Goal: Task Accomplishment & Management: Complete application form

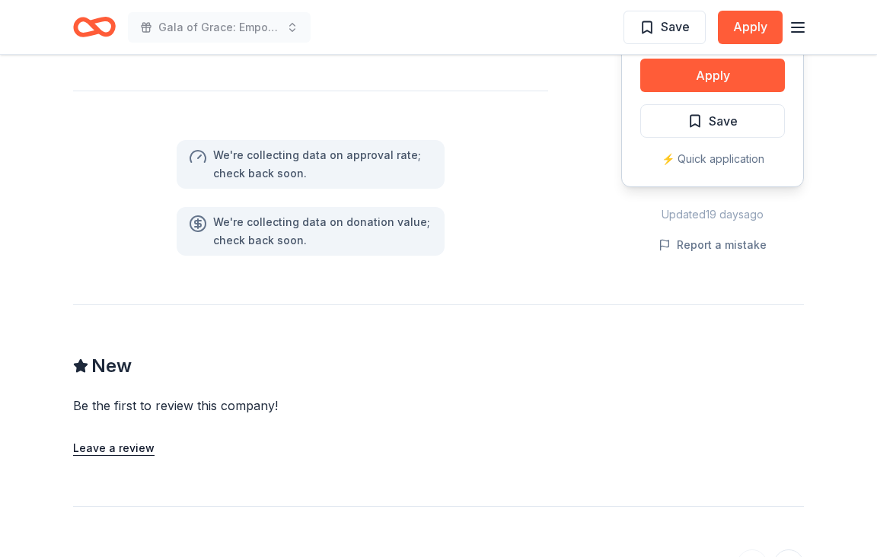
scroll to position [989, 0]
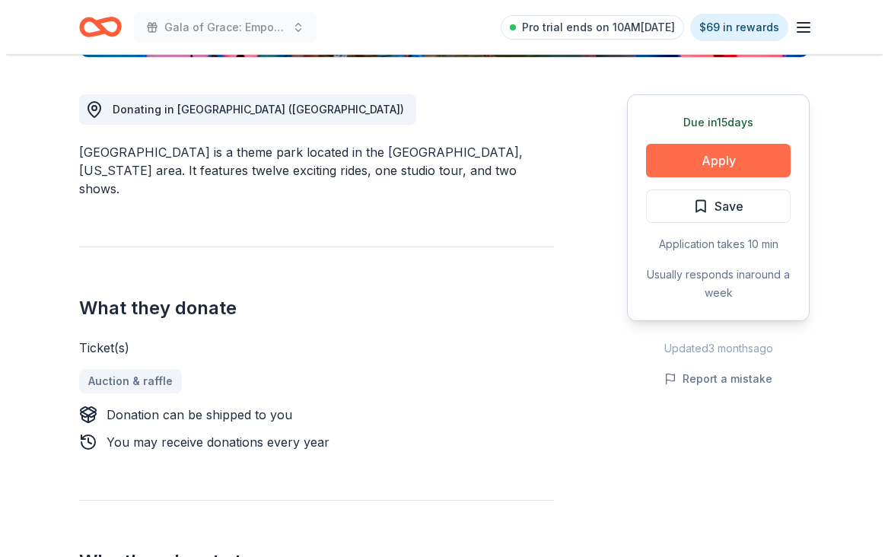
scroll to position [380, 0]
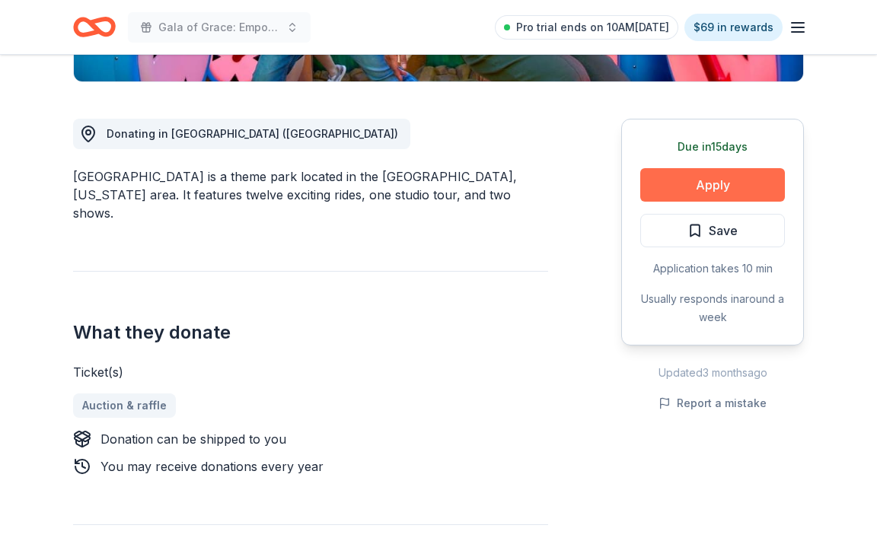
click at [670, 175] on button "Apply" at bounding box center [712, 184] width 145 height 33
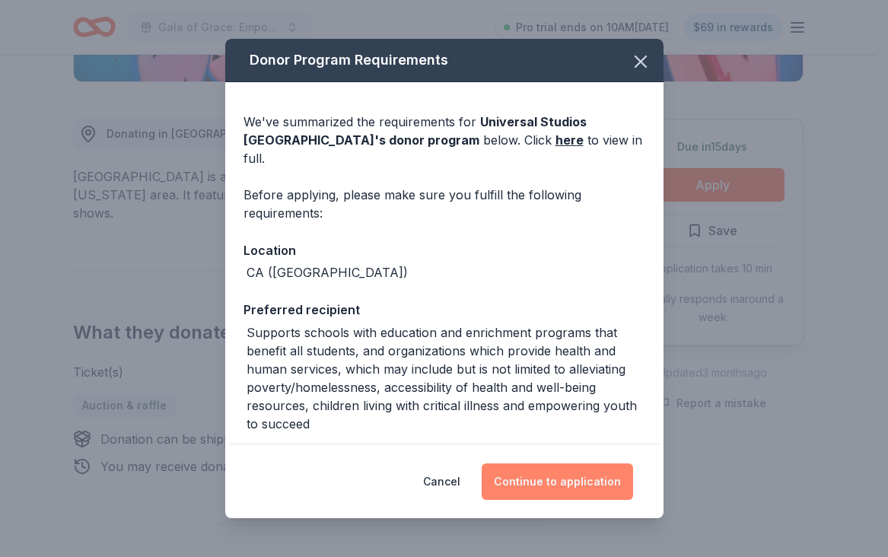
click at [512, 479] on button "Continue to application" at bounding box center [557, 481] width 151 height 37
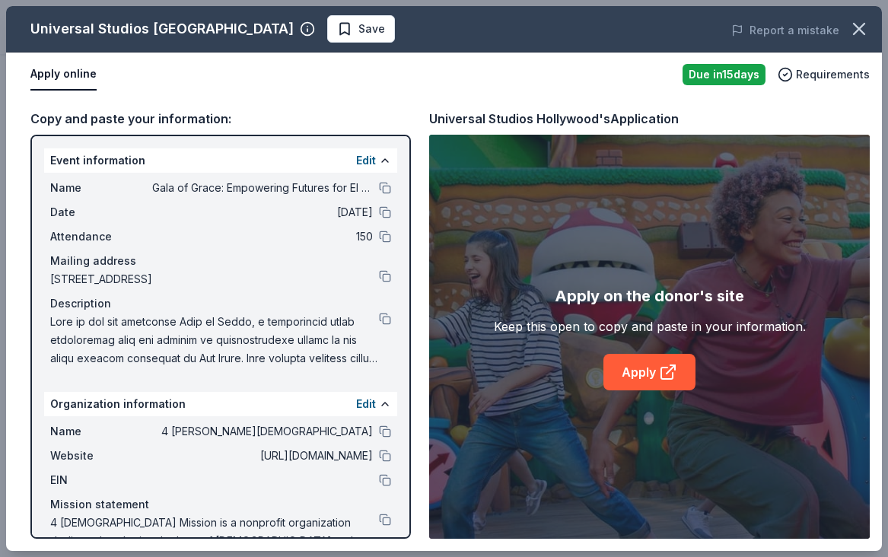
scroll to position [31, 0]
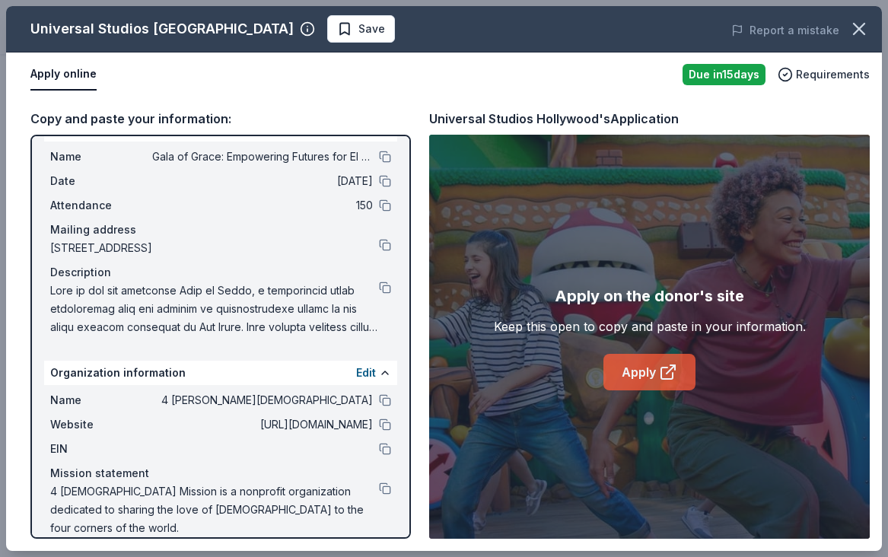
click at [641, 379] on link "Apply" at bounding box center [649, 372] width 92 height 37
click at [861, 33] on icon "button" at bounding box center [858, 28] width 21 height 21
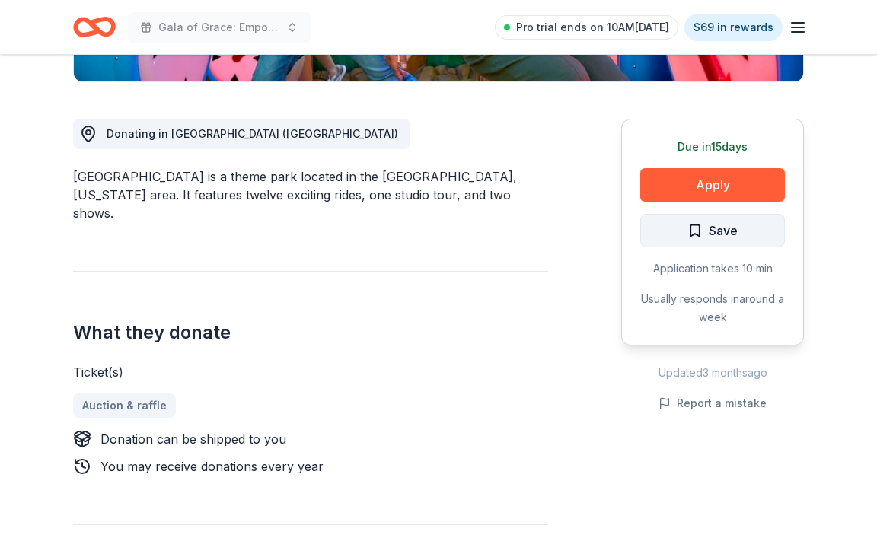
click at [722, 234] on span "Save" at bounding box center [722, 231] width 29 height 20
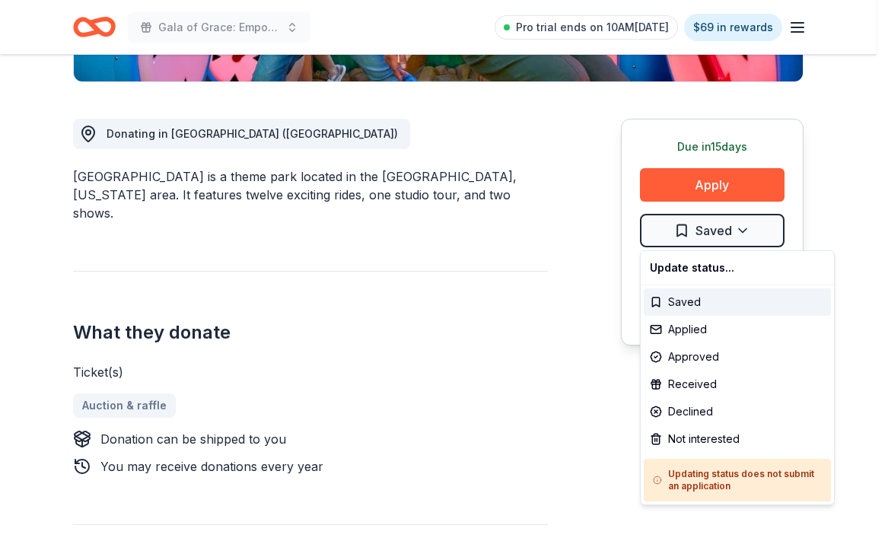
drag, startPoint x: 683, startPoint y: 405, endPoint x: 611, endPoint y: 426, distance: 75.4
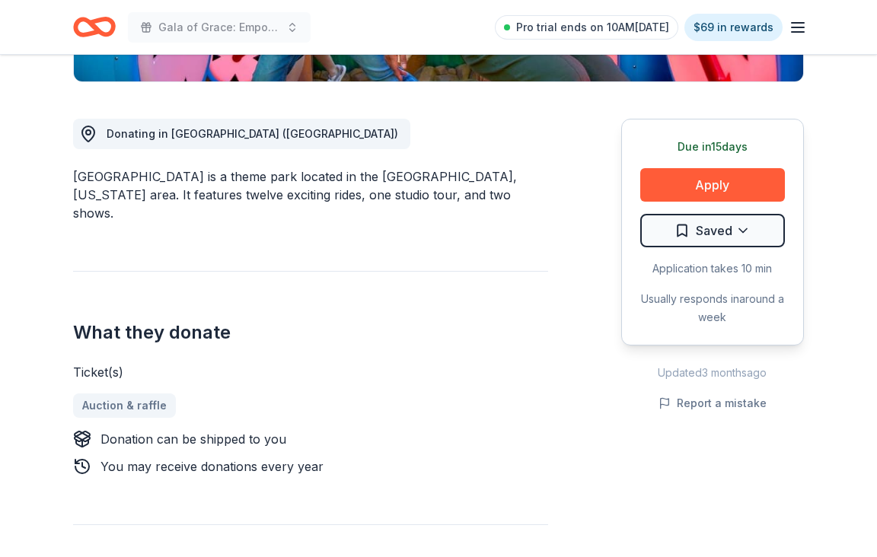
click at [683, 247] on div "Due in 15 days Apply Saved Application takes 10 min Usually responds in around …" at bounding box center [712, 232] width 183 height 227
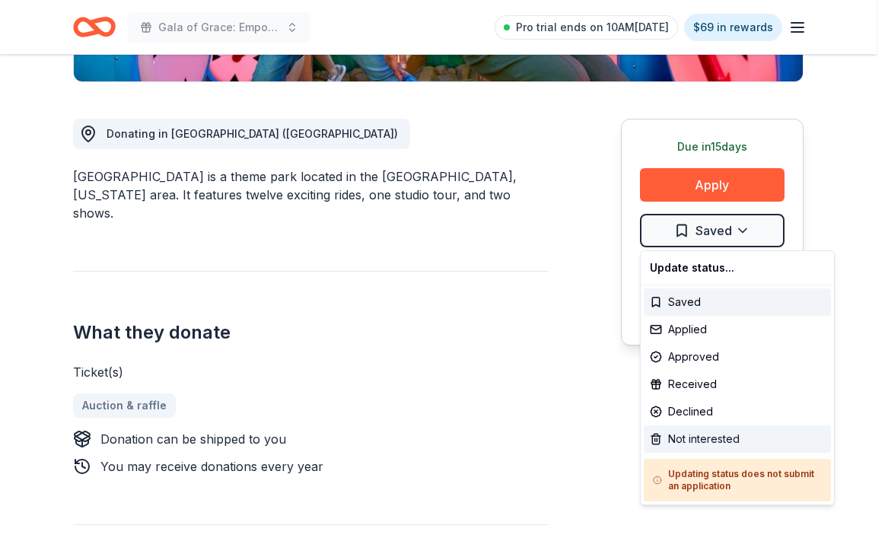
click at [666, 444] on div "Not interested" at bounding box center [737, 438] width 187 height 27
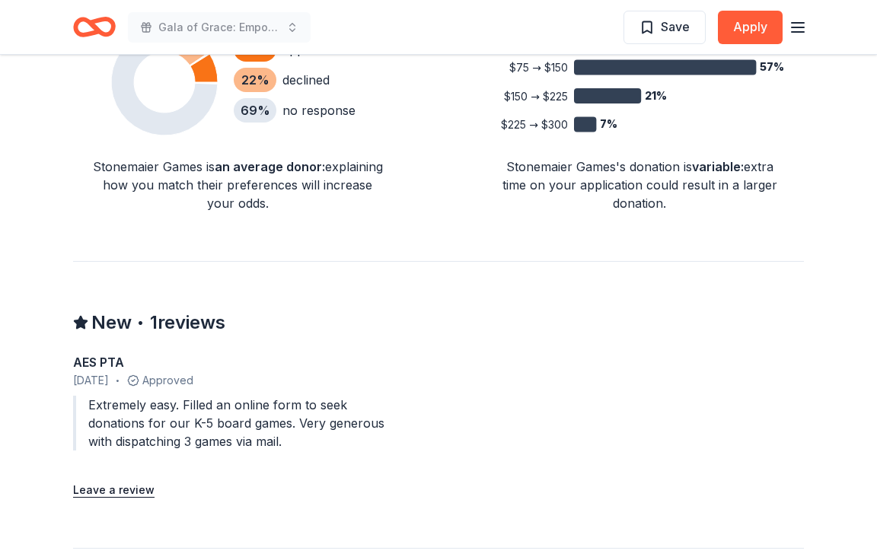
scroll to position [1217, 0]
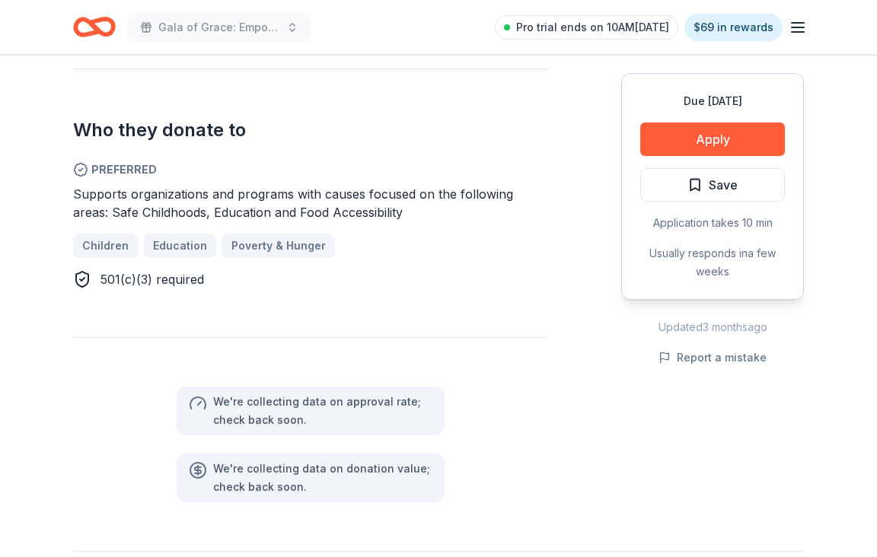
scroll to position [837, 0]
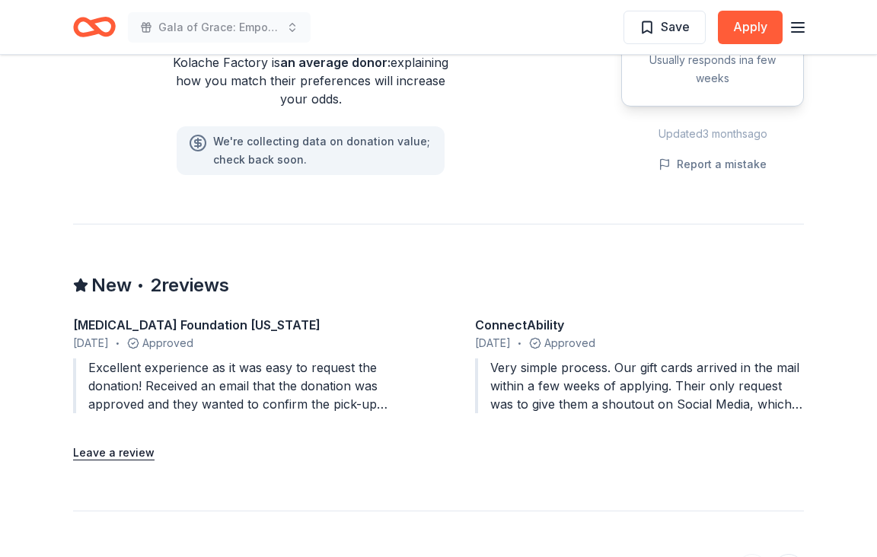
scroll to position [1293, 0]
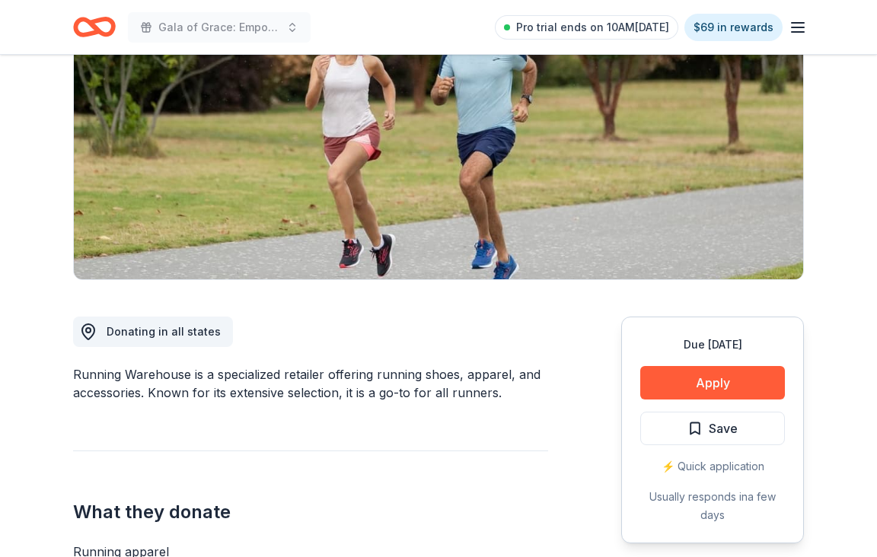
scroll to position [533, 0]
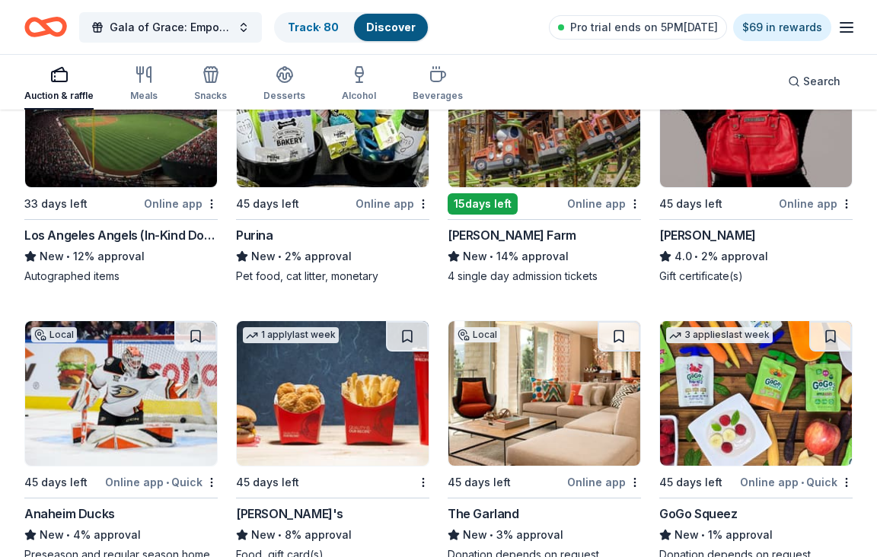
scroll to position [8073, 0]
